Goal: Transaction & Acquisition: Purchase product/service

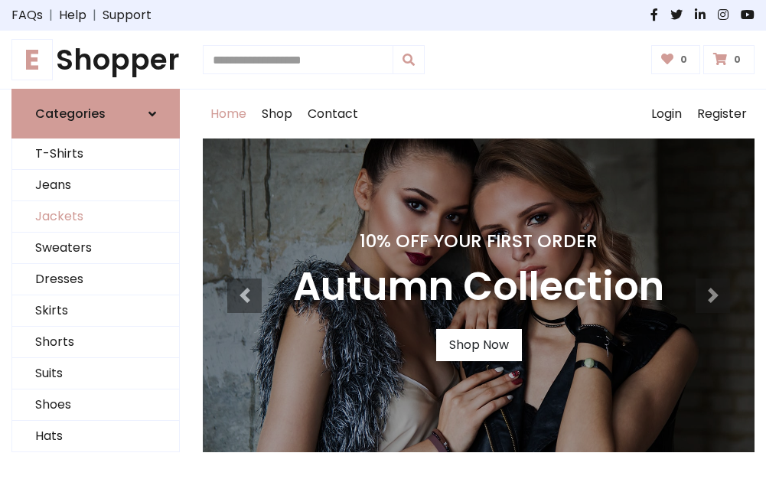
click at [96, 217] on link "Jackets" at bounding box center [95, 216] width 167 height 31
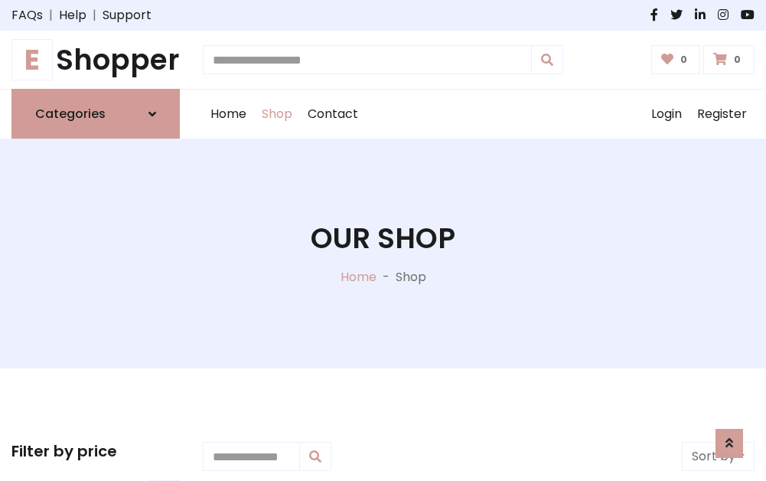
scroll to position [692, 0]
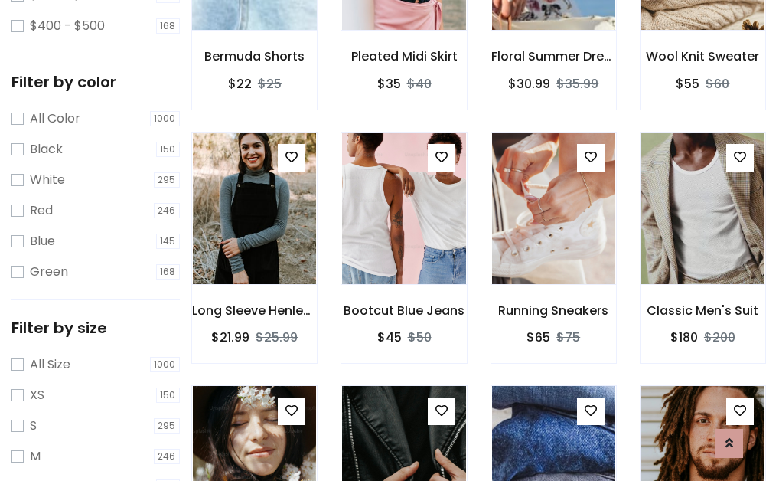
scroll to position [77, 0]
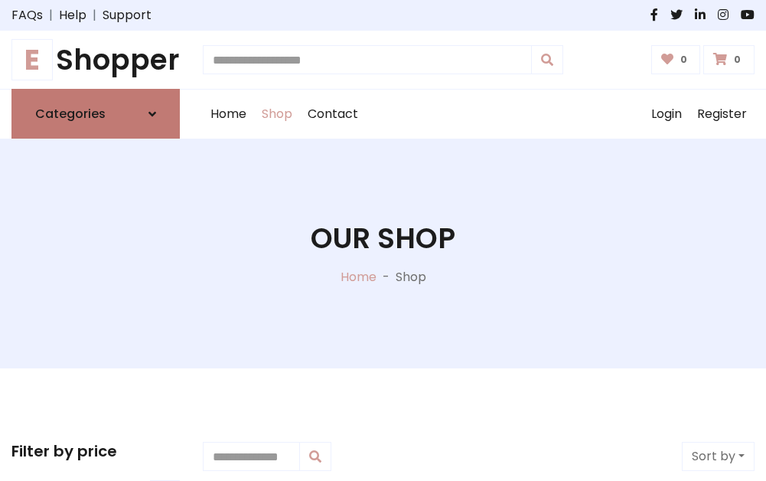
click at [96, 114] on h6 "Categories" at bounding box center [70, 113] width 70 height 15
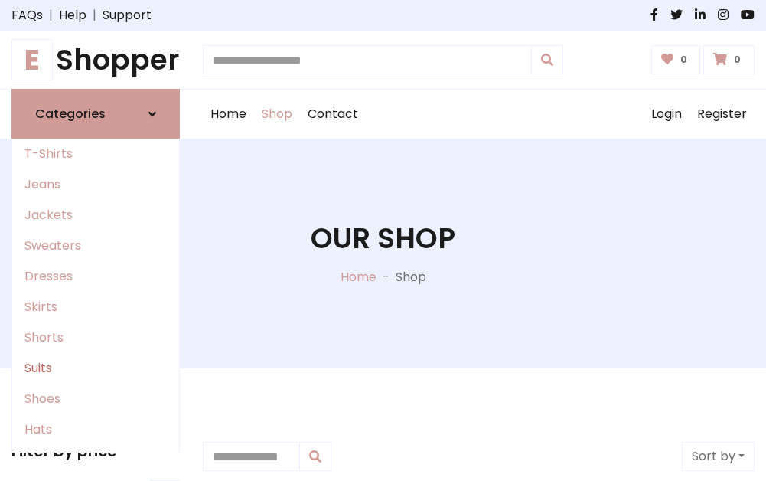
click at [96, 368] on link "Suits" at bounding box center [95, 368] width 167 height 31
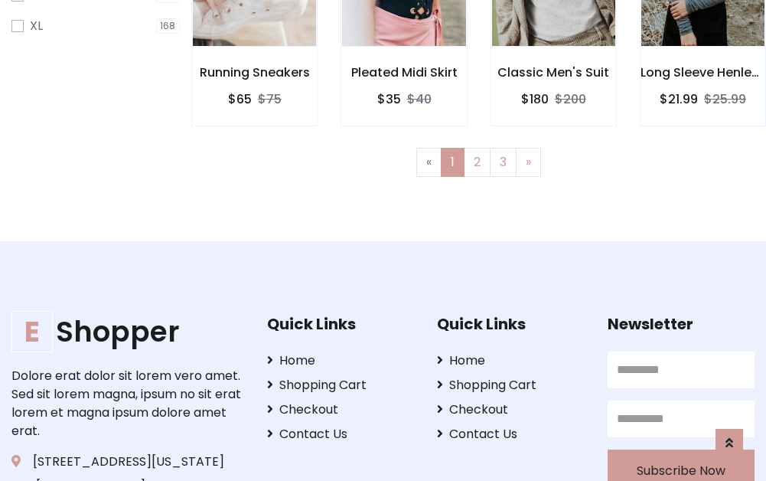
scroll to position [1028, 0]
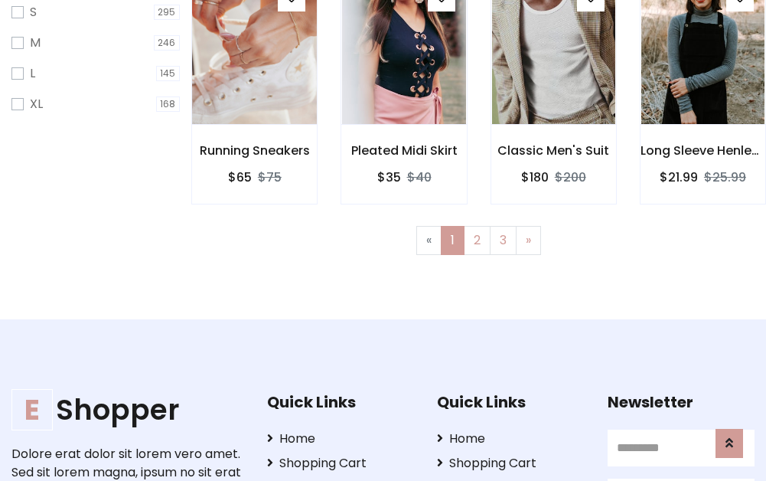
click at [254, 62] on img at bounding box center [255, 47] width 148 height 367
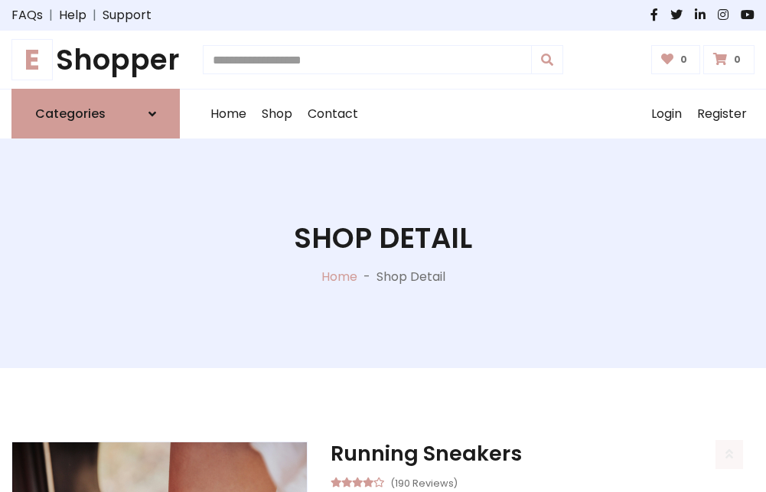
scroll to position [1431, 0]
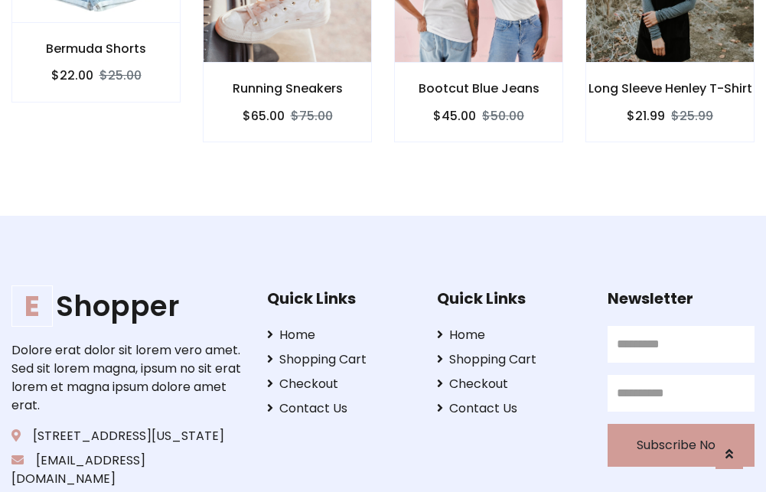
scroll to position [1429, 0]
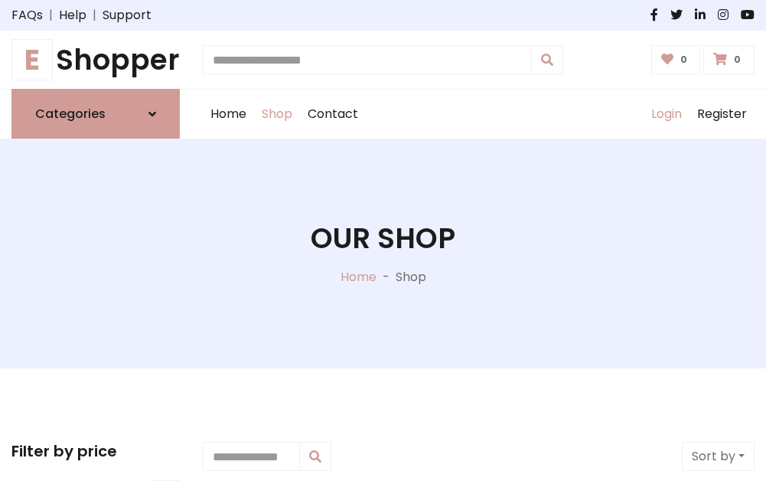
click at [666, 114] on link "Login" at bounding box center [667, 114] width 46 height 49
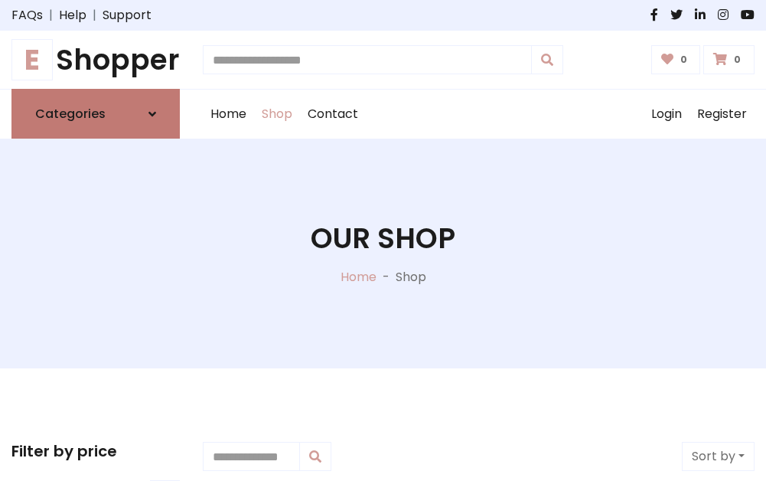
click at [152, 114] on icon at bounding box center [153, 114] width 8 height 12
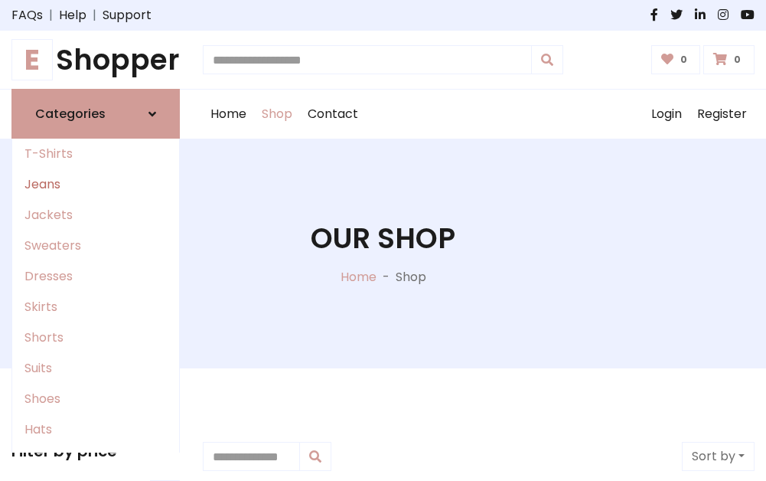
click at [96, 185] on link "Jeans" at bounding box center [95, 184] width 167 height 31
